Goal: Transaction & Acquisition: Purchase product/service

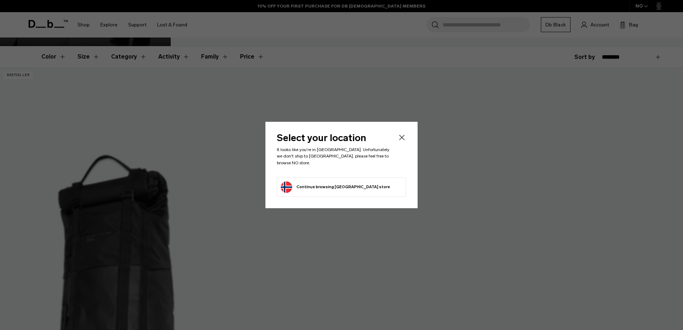
click at [378, 143] on div "Select your location It looks like you're in [GEOGRAPHIC_DATA]. Unfortunately w…" at bounding box center [342, 165] width 152 height 86
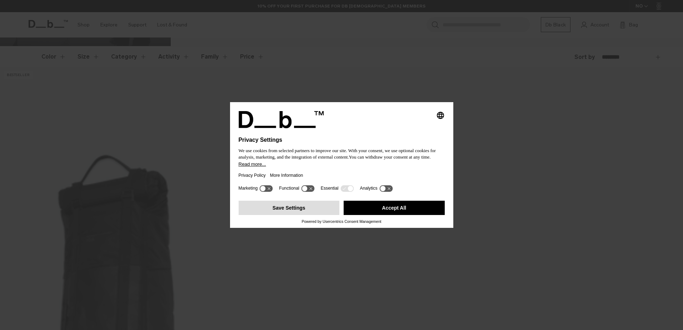
click at [313, 209] on button "Save Settings" at bounding box center [289, 208] width 101 height 14
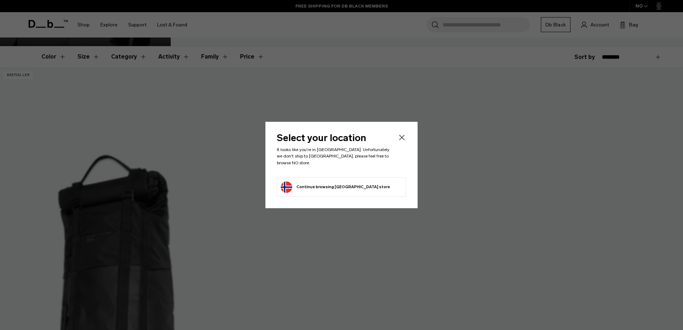
click at [347, 185] on button "Continue browsing Norway store Continue shopping in Norway" at bounding box center [335, 187] width 109 height 11
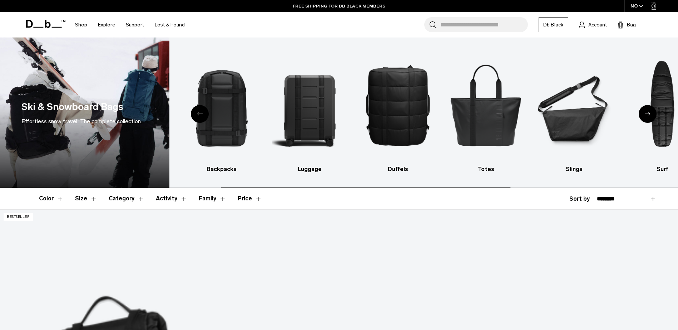
click at [638, 6] on div "NO" at bounding box center [637, 6] width 25 height 12
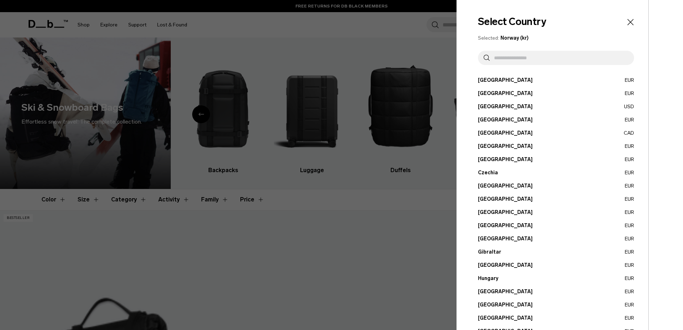
scroll to position [197, 0]
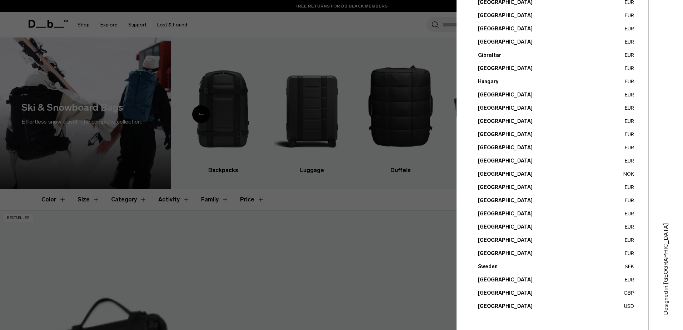
click at [494, 306] on button "United States USD" at bounding box center [556, 307] width 156 height 8
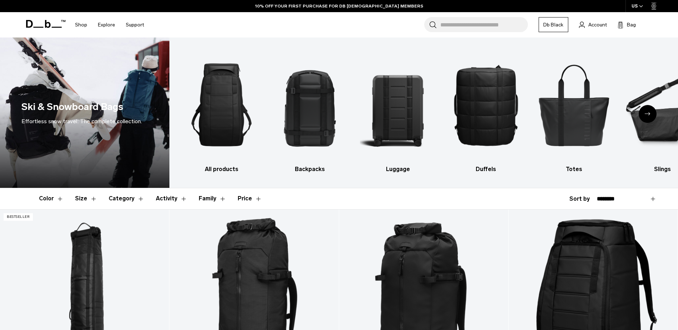
click at [636, 5] on div "US" at bounding box center [638, 6] width 24 height 12
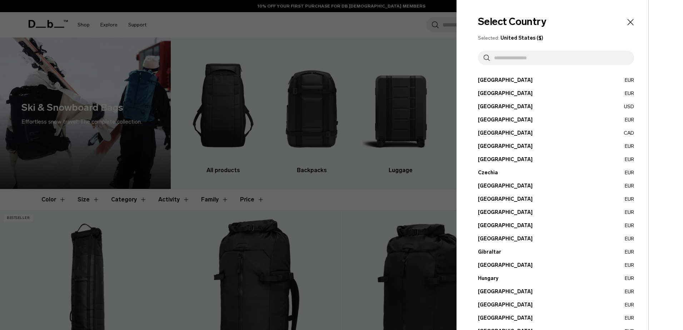
click at [491, 238] on button "Germany EUR" at bounding box center [556, 239] width 156 height 8
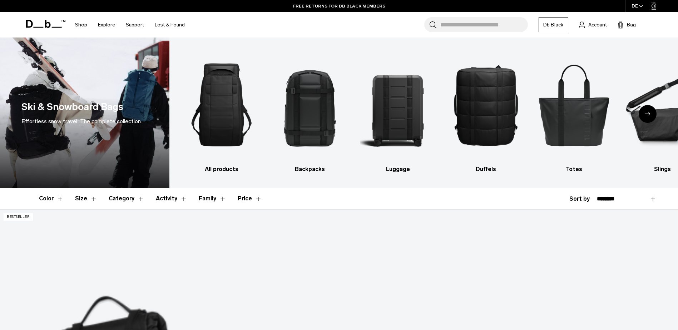
scroll to position [107, 0]
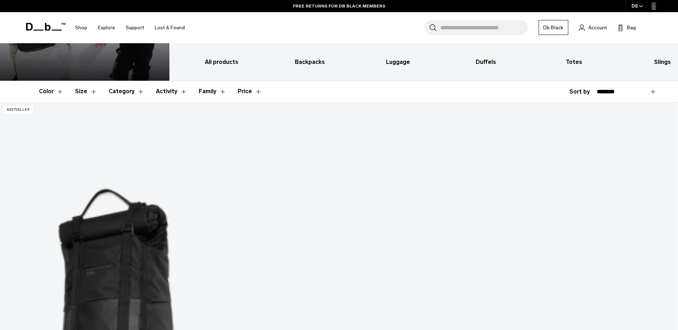
click at [90, 95] on button "Size" at bounding box center [86, 91] width 22 height 21
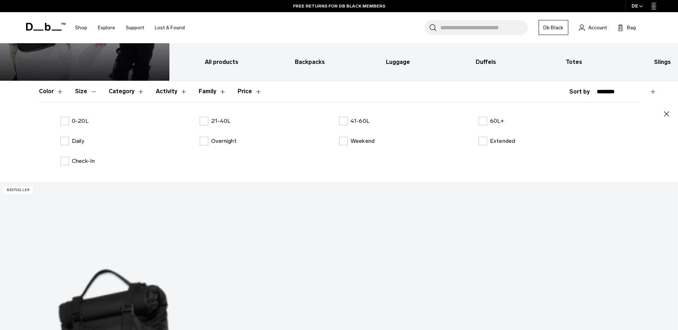
click at [135, 92] on button "Category" at bounding box center [127, 91] width 36 height 21
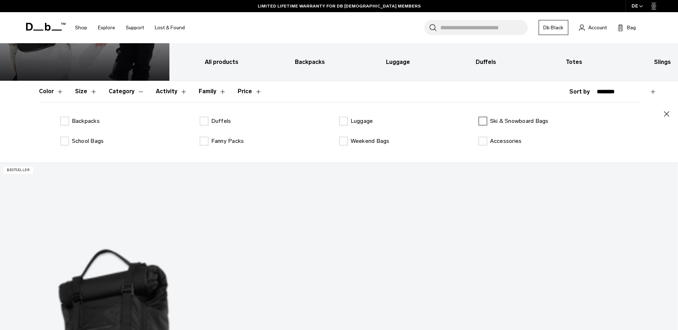
click at [481, 123] on label "Ski & Snowboard Bags" at bounding box center [514, 121] width 70 height 9
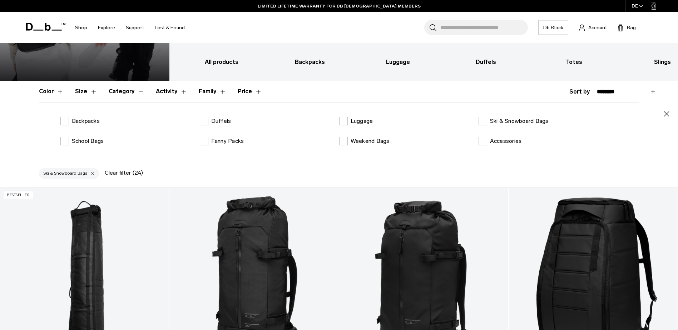
click at [170, 90] on button "Activity" at bounding box center [171, 91] width 31 height 21
click at [199, 90] on button "Family" at bounding box center [213, 91] width 28 height 21
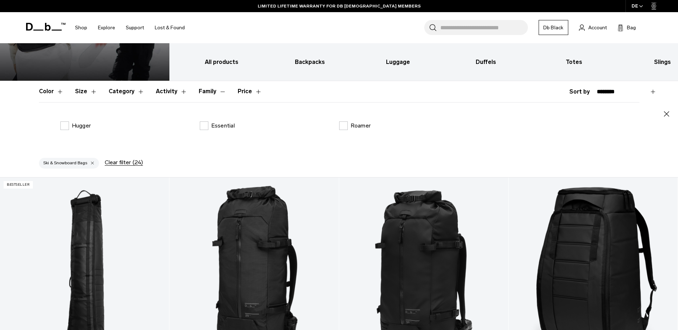
click at [176, 93] on button "Activity" at bounding box center [171, 91] width 31 height 21
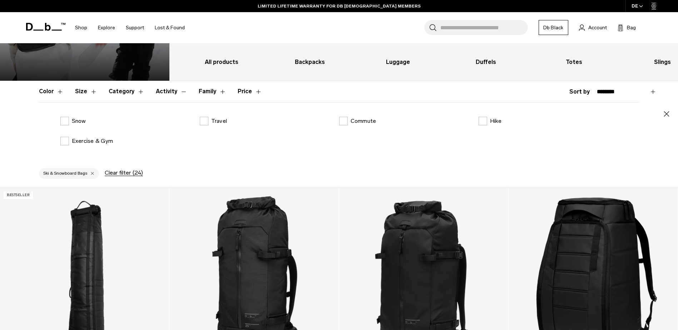
click at [207, 91] on button "Family" at bounding box center [213, 91] width 28 height 21
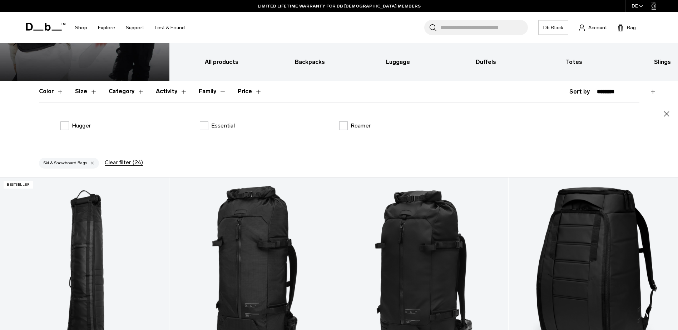
click at [256, 90] on button "Price" at bounding box center [250, 91] width 24 height 21
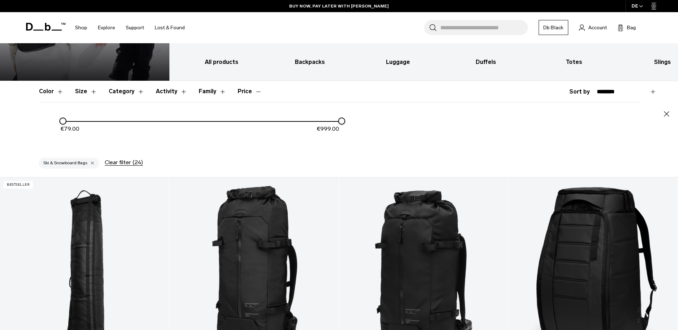
click at [238, 93] on button "Price" at bounding box center [250, 91] width 24 height 21
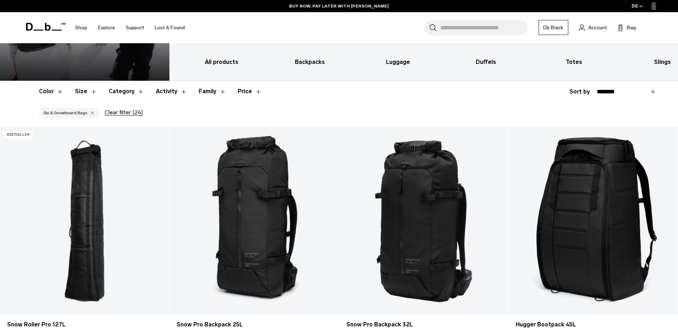
click at [84, 93] on button "Size" at bounding box center [86, 91] width 22 height 21
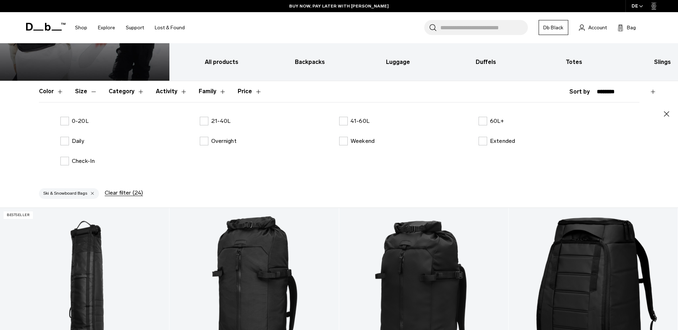
click at [85, 89] on button "Size" at bounding box center [86, 91] width 22 height 21
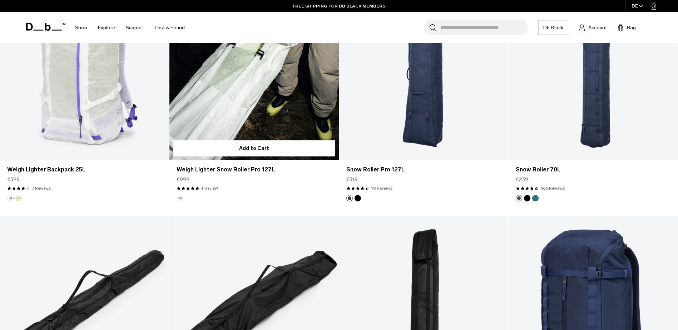
scroll to position [679, 0]
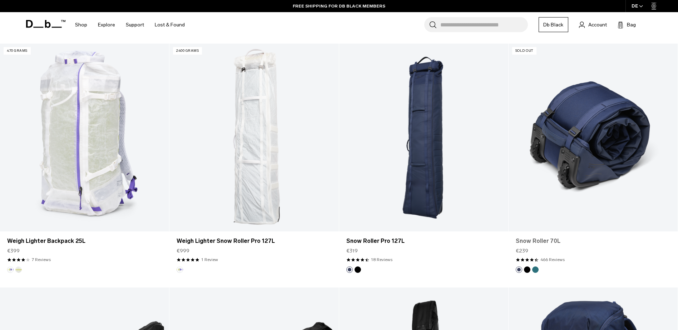
click at [546, 241] on link "Snow Roller 70L" at bounding box center [593, 241] width 155 height 9
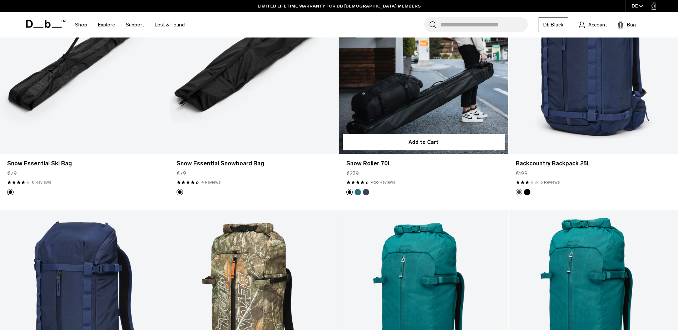
scroll to position [786, 0]
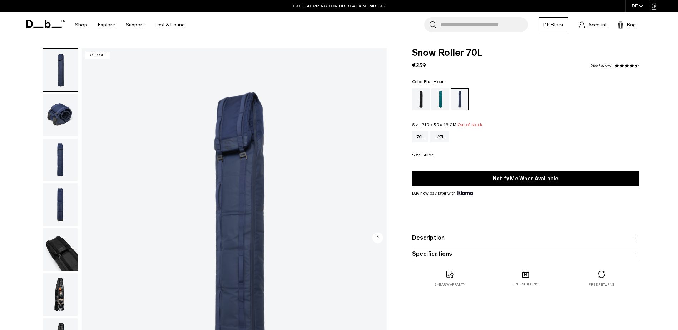
click at [454, 235] on button "Description" at bounding box center [525, 238] width 227 height 9
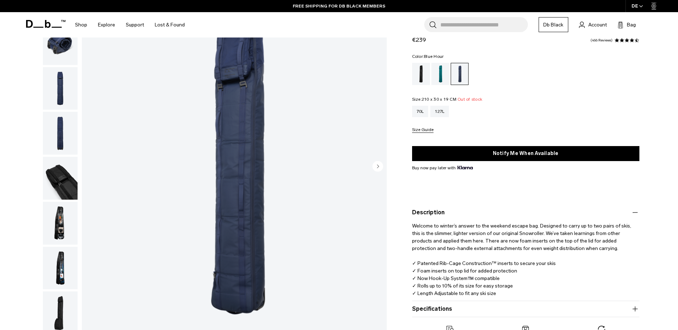
scroll to position [107, 0]
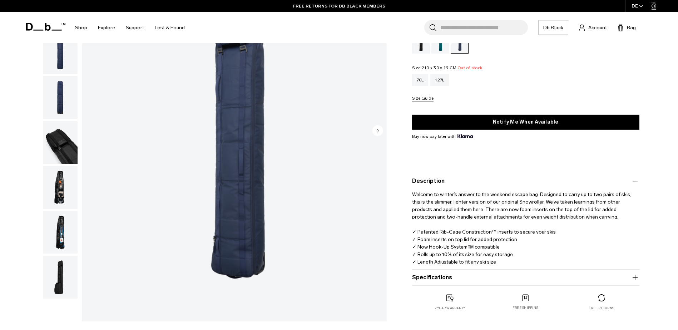
click at [447, 278] on button "Specifications" at bounding box center [525, 277] width 227 height 9
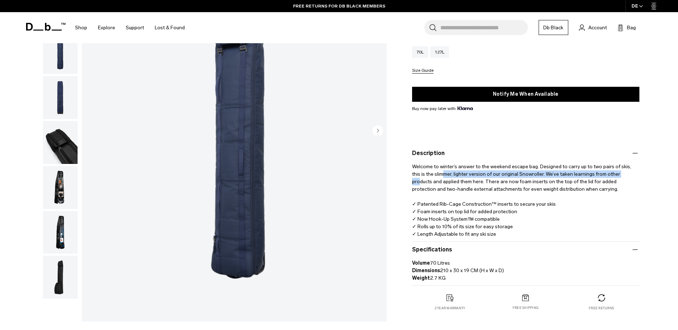
drag, startPoint x: 608, startPoint y: 173, endPoint x: 430, endPoint y: 174, distance: 177.7
click at [430, 174] on p "Welcome to winter’s answer to the weekend escape bag. Designed to carry up to t…" at bounding box center [525, 198] width 227 height 80
drag, startPoint x: 430, startPoint y: 174, endPoint x: 433, endPoint y: 183, distance: 8.9
click at [433, 183] on p "Welcome to winter’s answer to the weekend escape bag. Designed to carry up to t…" at bounding box center [525, 198] width 227 height 80
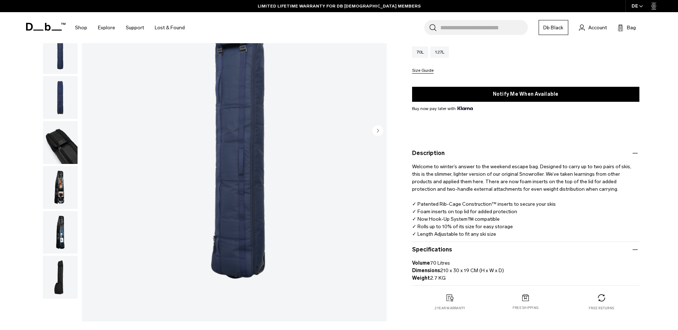
click at [563, 185] on p "Welcome to winter’s answer to the weekend escape bag. Designed to carry up to t…" at bounding box center [525, 198] width 227 height 80
drag, startPoint x: 451, startPoint y: 181, endPoint x: 627, endPoint y: 179, distance: 175.9
click at [627, 179] on p "Welcome to winter’s answer to the weekend escape bag. Designed to carry up to t…" at bounding box center [525, 198] width 227 height 80
drag, startPoint x: 627, startPoint y: 179, endPoint x: 542, endPoint y: 193, distance: 85.5
click at [542, 193] on p "Welcome to winter’s answer to the weekend escape bag. Designed to carry up to t…" at bounding box center [525, 198] width 227 height 80
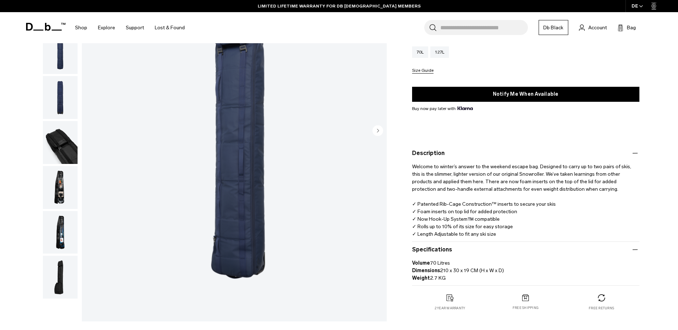
scroll to position [0, 0]
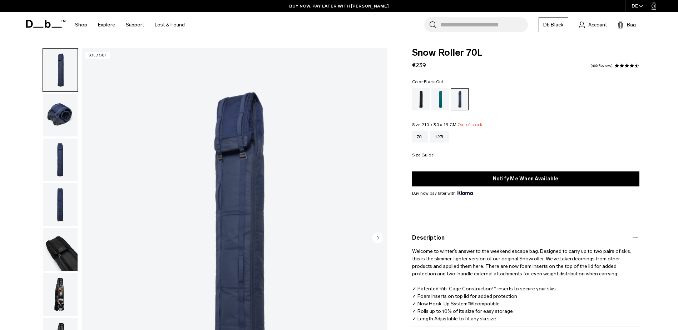
click at [424, 102] on div "Black Out" at bounding box center [421, 99] width 18 height 22
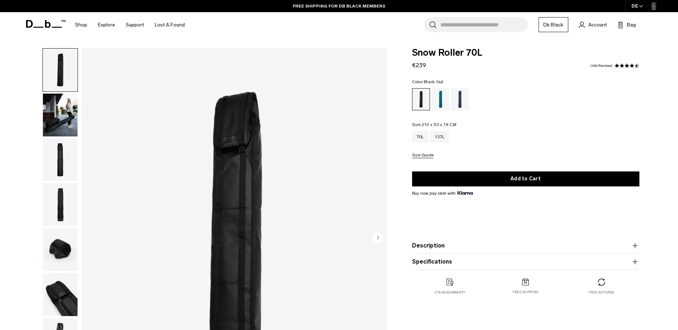
click at [562, 137] on div "70L 127L" at bounding box center [525, 136] width 227 height 11
click at [444, 99] on div "Midnight Teal" at bounding box center [440, 99] width 18 height 22
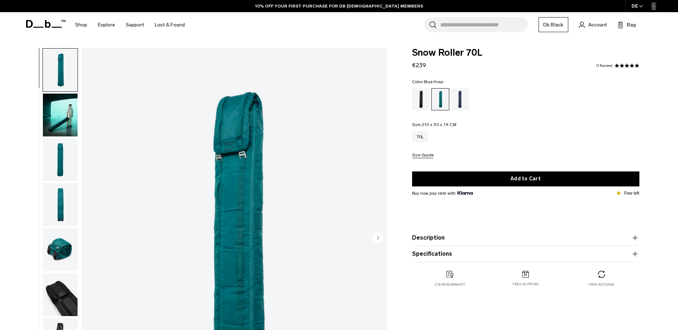
click at [455, 105] on div "Blue Hour" at bounding box center [460, 99] width 18 height 22
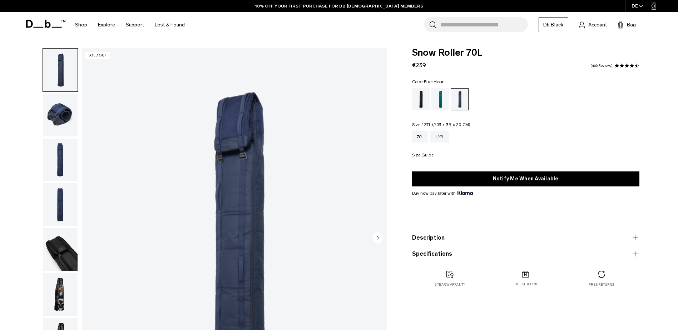
click at [446, 140] on div "127L" at bounding box center [439, 136] width 19 height 11
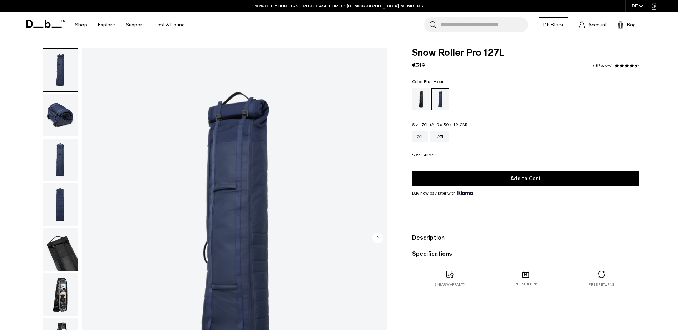
click at [420, 138] on div "70L" at bounding box center [420, 136] width 16 height 11
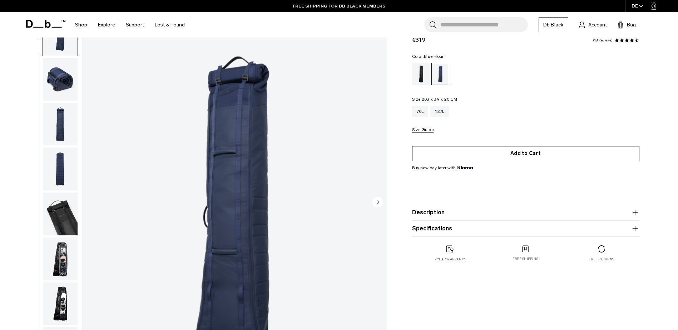
click at [514, 153] on button "Add to Cart" at bounding box center [525, 153] width 227 height 15
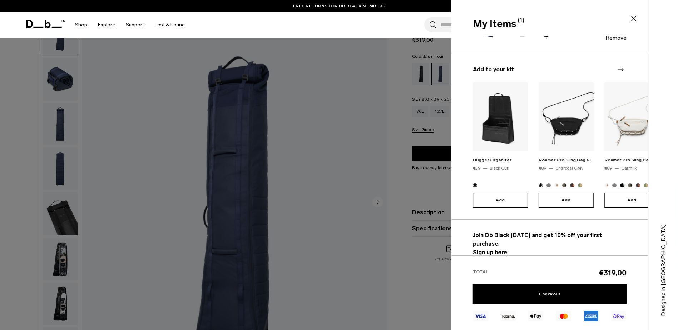
scroll to position [71, 0]
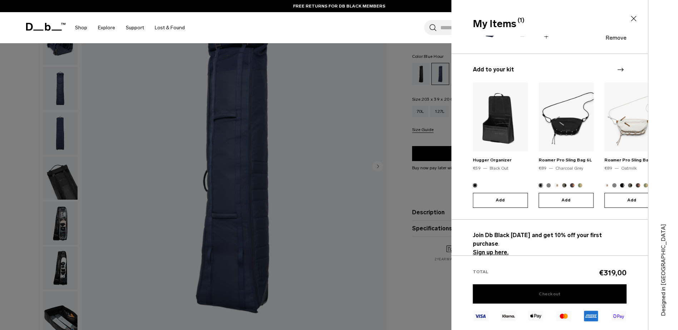
click at [520, 290] on link "Checkout" at bounding box center [550, 294] width 154 height 19
